Goal: Navigation & Orientation: Find specific page/section

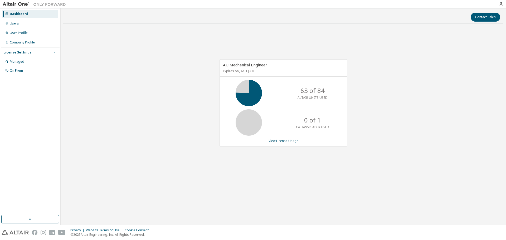
click at [52, 52] on button "button" at bounding box center [54, 52] width 5 height 5
click at [54, 52] on icon "button" at bounding box center [54, 52] width 3 height 3
click at [22, 59] on div "Managed" at bounding box center [30, 62] width 56 height 8
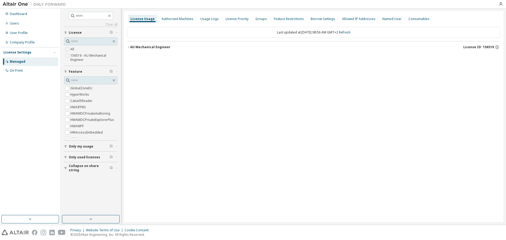
click at [129, 48] on icon "button" at bounding box center [128, 47] width 1 height 2
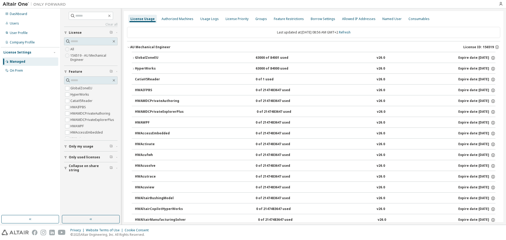
click at [133, 58] on icon "button" at bounding box center [133, 57] width 3 height 3
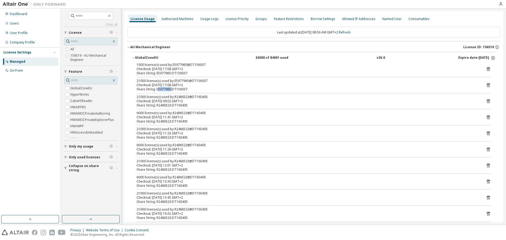
drag, startPoint x: 158, startPoint y: 88, endPoint x: 173, endPoint y: 88, distance: 14.5
click at [173, 88] on div "Share String: E5977965:DT156037" at bounding box center [308, 89] width 342 height 4
drag, startPoint x: 156, startPoint y: 105, endPoint x: 175, endPoint y: 105, distance: 18.5
click at [175, 105] on div "Share String: R2486523:DT160405" at bounding box center [308, 105] width 342 height 4
drag, startPoint x: 156, startPoint y: 122, endPoint x: 170, endPoint y: 122, distance: 14.0
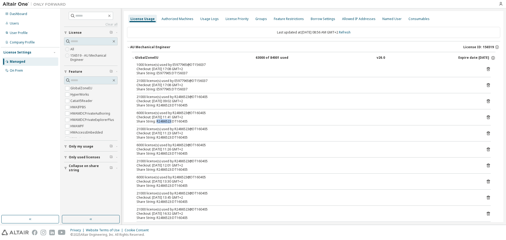
click at [170, 122] on div "Share String: R2486523:DT160405" at bounding box center [308, 121] width 342 height 4
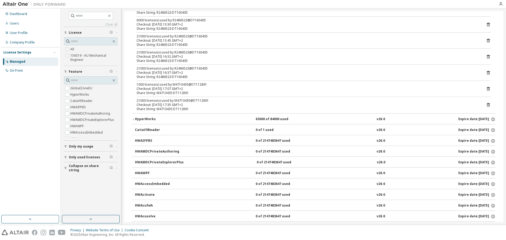
scroll to position [158, 0]
click at [134, 118] on icon "button" at bounding box center [133, 118] width 3 height 3
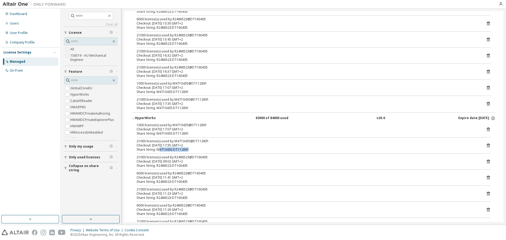
drag, startPoint x: 158, startPoint y: 149, endPoint x: 188, endPoint y: 151, distance: 29.6
click at [188, 151] on div "Share String: M4710435:DT112891" at bounding box center [308, 150] width 342 height 4
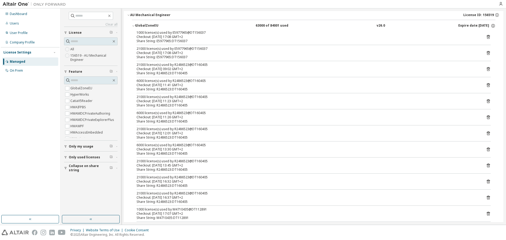
scroll to position [0, 0]
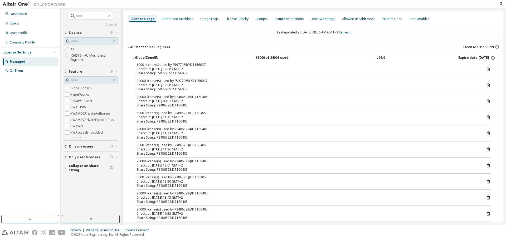
click at [12, 102] on div "Dashboard Users User Profile Company Profile License Settings Managed On Prem" at bounding box center [30, 111] width 59 height 205
drag, startPoint x: 179, startPoint y: 71, endPoint x: 150, endPoint y: 67, distance: 29.3
click at [150, 67] on div "1000 license(s) used by E5977965@DT156037 Checkout: 2025-10-07 17:08 GMT+2 Shar…" at bounding box center [308, 69] width 342 height 13
click at [18, 60] on div "Managed" at bounding box center [18, 62] width 16 height 4
click at [13, 70] on div "On Prem" at bounding box center [16, 71] width 13 height 4
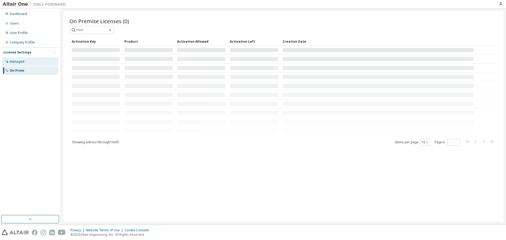
click at [16, 60] on div "Managed" at bounding box center [17, 62] width 15 height 4
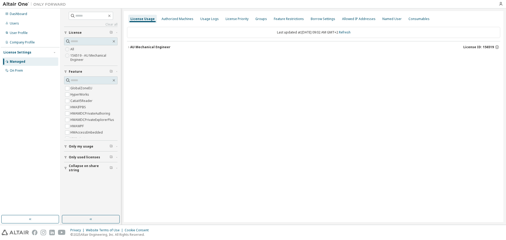
click at [18, 52] on div "License Settings" at bounding box center [17, 52] width 28 height 4
click at [14, 15] on div "Dashboard" at bounding box center [18, 14] width 17 height 4
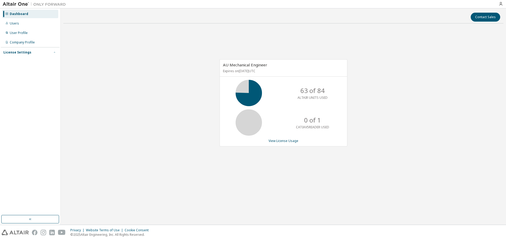
click at [55, 51] on icon "button" at bounding box center [54, 52] width 3 height 3
click at [19, 62] on div "Managed" at bounding box center [17, 62] width 15 height 4
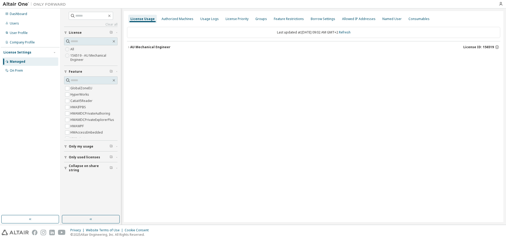
click at [129, 46] on icon "button" at bounding box center [128, 47] width 3 height 3
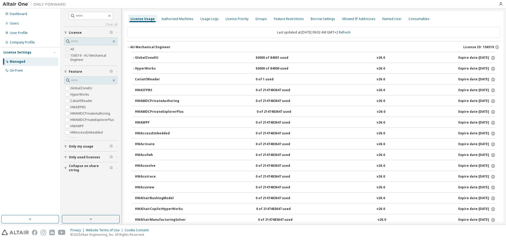
click at [134, 58] on icon "button" at bounding box center [133, 57] width 3 height 3
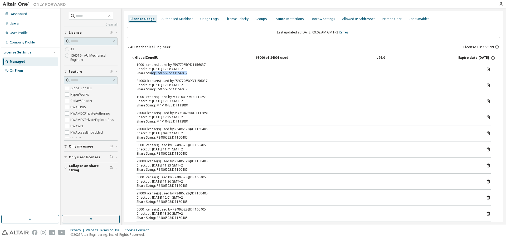
drag, startPoint x: 152, startPoint y: 73, endPoint x: 196, endPoint y: 72, distance: 44.6
click at [196, 72] on div "Share String: E5977965:DT156037" at bounding box center [308, 73] width 342 height 4
drag, startPoint x: 180, startPoint y: 89, endPoint x: 183, endPoint y: 89, distance: 3.2
click at [183, 89] on div "Share String: E5977965:DT156037" at bounding box center [308, 89] width 342 height 4
drag, startPoint x: 165, startPoint y: 104, endPoint x: 186, endPoint y: 104, distance: 21.1
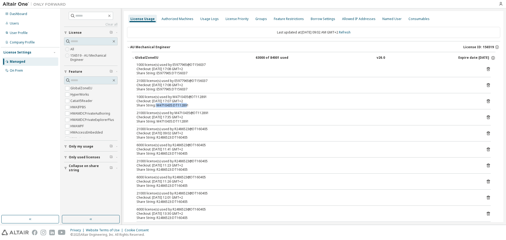
click at [186, 104] on div "Share String: M4710435:DT112891" at bounding box center [308, 105] width 342 height 4
drag, startPoint x: 155, startPoint y: 137, endPoint x: 203, endPoint y: 142, distance: 48.5
click at [203, 142] on div "1000 license(s) used by E5977965@DT156037 Checkout: 2025-10-07 17:08 GMT+2 Shar…" at bounding box center [314, 167] width 364 height 208
click at [156, 152] on div "Share String: R2486523:DT160405" at bounding box center [308, 154] width 342 height 4
drag, startPoint x: 143, startPoint y: 145, endPoint x: 191, endPoint y: 154, distance: 48.5
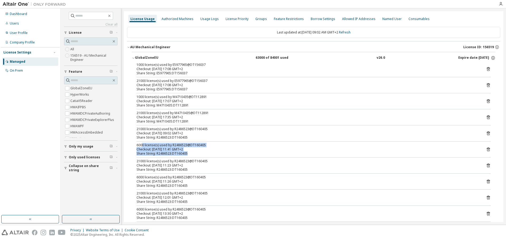
click at [191, 154] on div "6000 license(s) used by R2486523@DT160405 Checkout: 2025-10-06 11:41 GMT+2 Shar…" at bounding box center [308, 149] width 342 height 13
click at [18, 13] on div "Dashboard" at bounding box center [18, 14] width 17 height 4
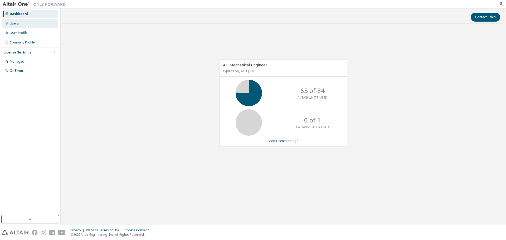
click at [19, 23] on div "Users" at bounding box center [30, 23] width 56 height 8
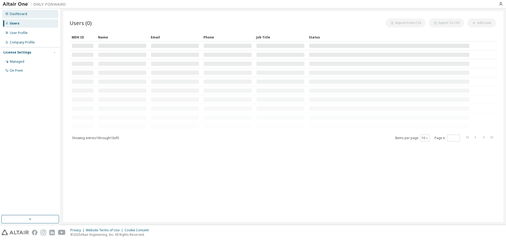
click at [20, 14] on div "Dashboard" at bounding box center [18, 14] width 17 height 4
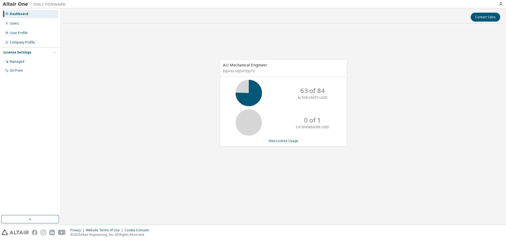
click at [20, 14] on div "Dashboard" at bounding box center [19, 14] width 18 height 4
drag, startPoint x: 16, startPoint y: 98, endPoint x: 24, endPoint y: 92, distance: 10.6
click at [16, 98] on div "Dashboard Users User Profile Company Profile License Settings Managed On Prem" at bounding box center [30, 111] width 59 height 205
click at [16, 22] on div "Users" at bounding box center [14, 23] width 9 height 4
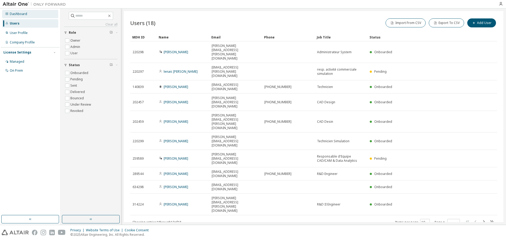
click at [18, 12] on div "Dashboard" at bounding box center [18, 14] width 17 height 4
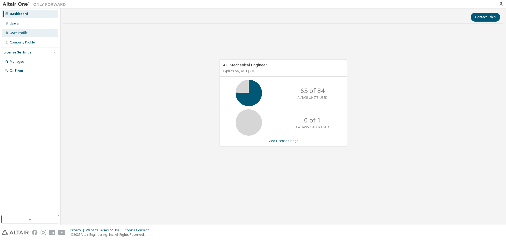
click at [27, 34] on div "User Profile" at bounding box center [30, 33] width 56 height 8
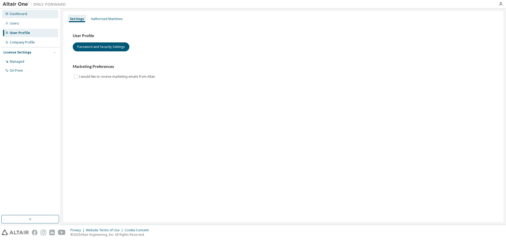
click at [24, 12] on div "Dashboard" at bounding box center [18, 14] width 17 height 4
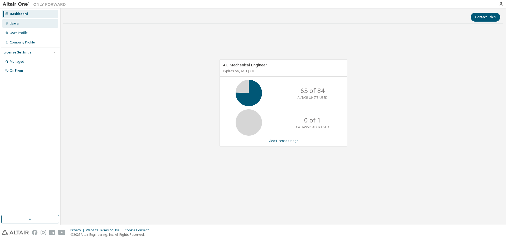
click at [16, 23] on div "Users" at bounding box center [14, 23] width 9 height 4
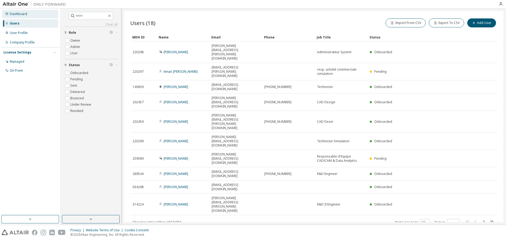
click at [17, 13] on div "Dashboard" at bounding box center [18, 14] width 17 height 4
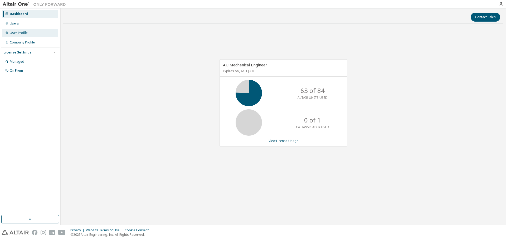
click at [24, 31] on div "User Profile" at bounding box center [19, 33] width 18 height 4
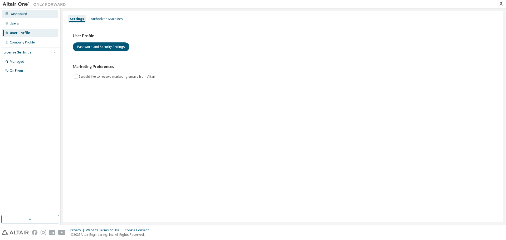
click at [19, 11] on div "Dashboard" at bounding box center [30, 14] width 56 height 8
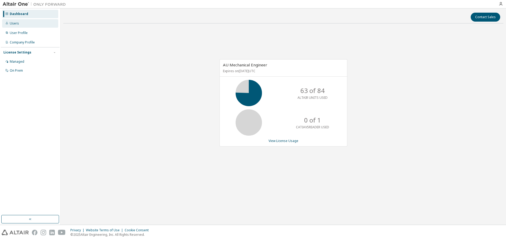
click at [17, 21] on div "Users" at bounding box center [30, 23] width 56 height 8
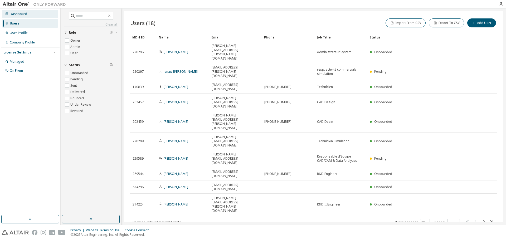
click at [16, 12] on div "Dashboard" at bounding box center [18, 14] width 17 height 4
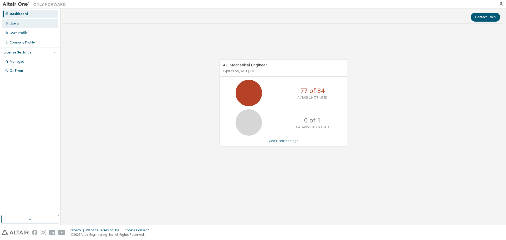
click at [18, 23] on div "Users" at bounding box center [30, 23] width 56 height 8
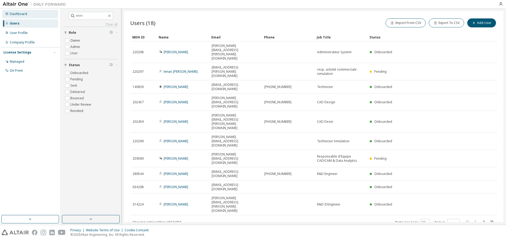
click at [14, 14] on div "Dashboard" at bounding box center [18, 14] width 17 height 4
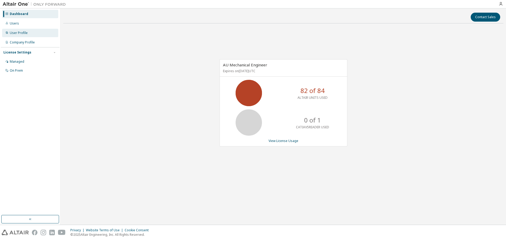
click at [20, 32] on div "User Profile" at bounding box center [19, 33] width 18 height 4
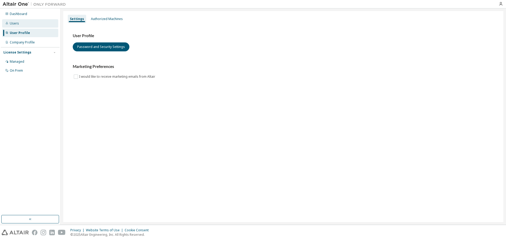
click at [16, 24] on div "Users" at bounding box center [14, 23] width 9 height 4
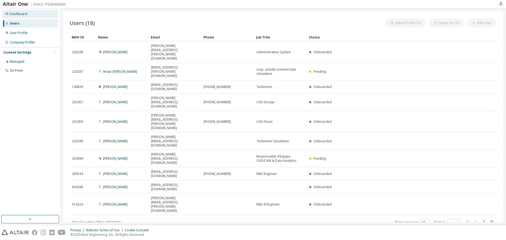
click at [18, 13] on div "Dashboard" at bounding box center [18, 14] width 17 height 4
